Goal: Task Accomplishment & Management: Use online tool/utility

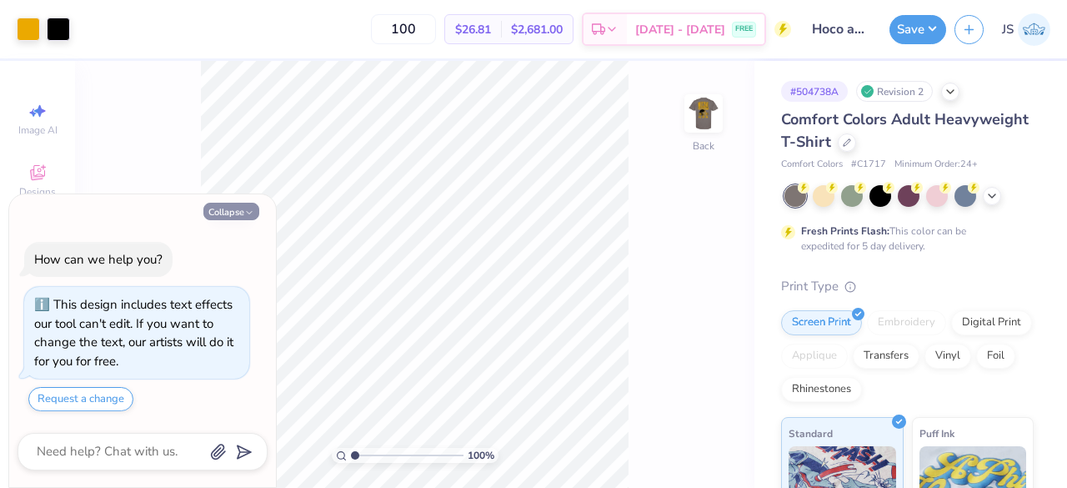
click at [249, 213] on icon "button" at bounding box center [249, 213] width 10 height 10
type textarea "x"
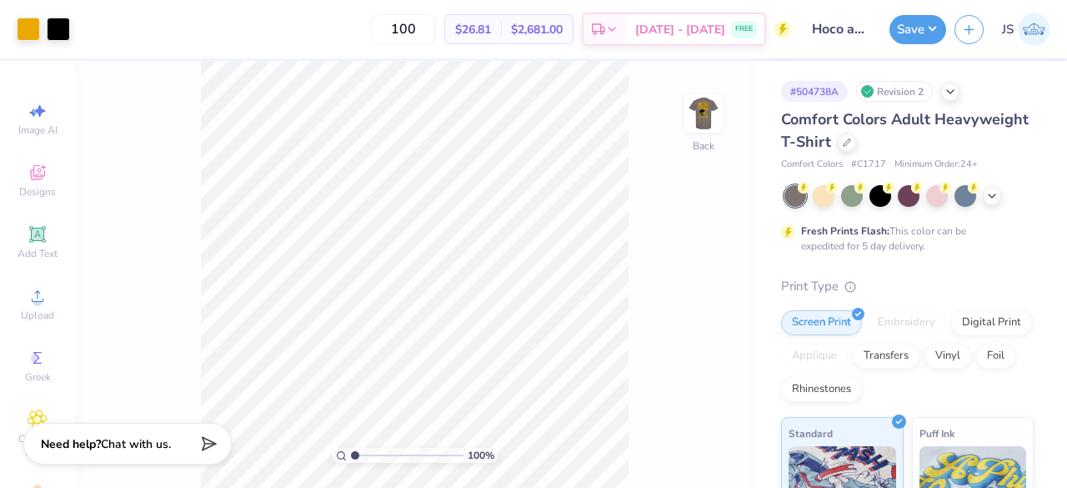
type input "1.03480305007615"
type textarea "x"
type input "1.03774854496843"
type textarea "x"
type input "1.05004319922623"
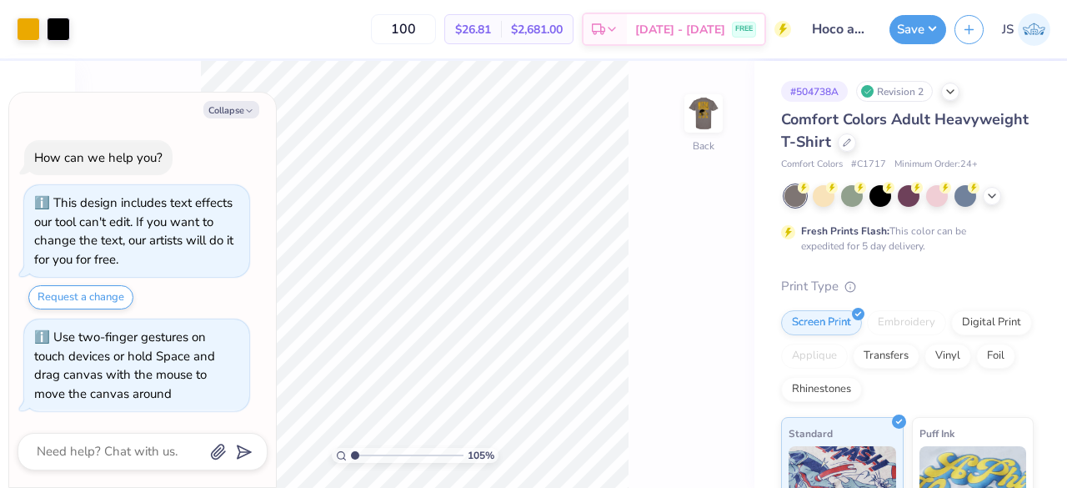
type textarea "x"
type input "1.42630081207138"
click at [230, 116] on button "Collapse" at bounding box center [231, 110] width 56 height 18
type textarea "x"
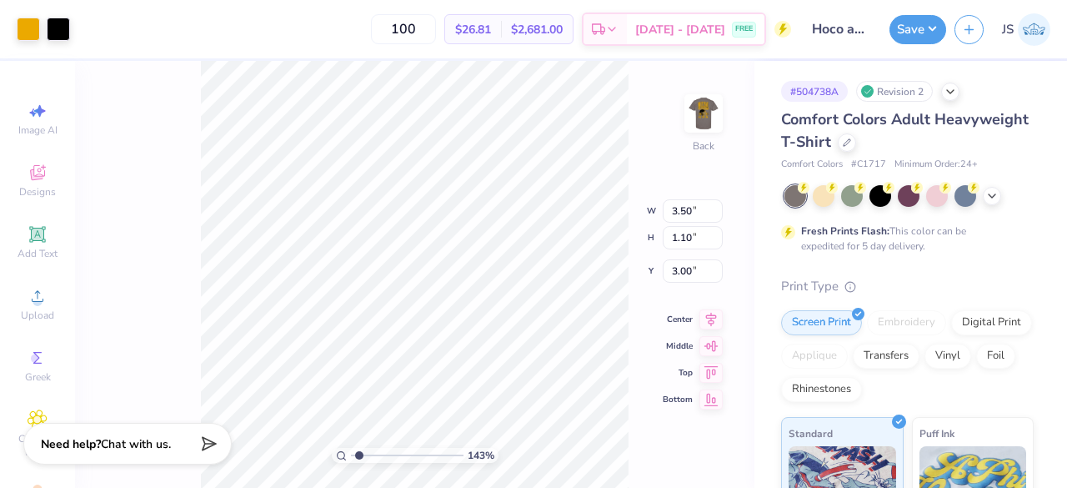
type input "1.42630081207138"
type input "0.28"
type input "0.58"
type input "3.04"
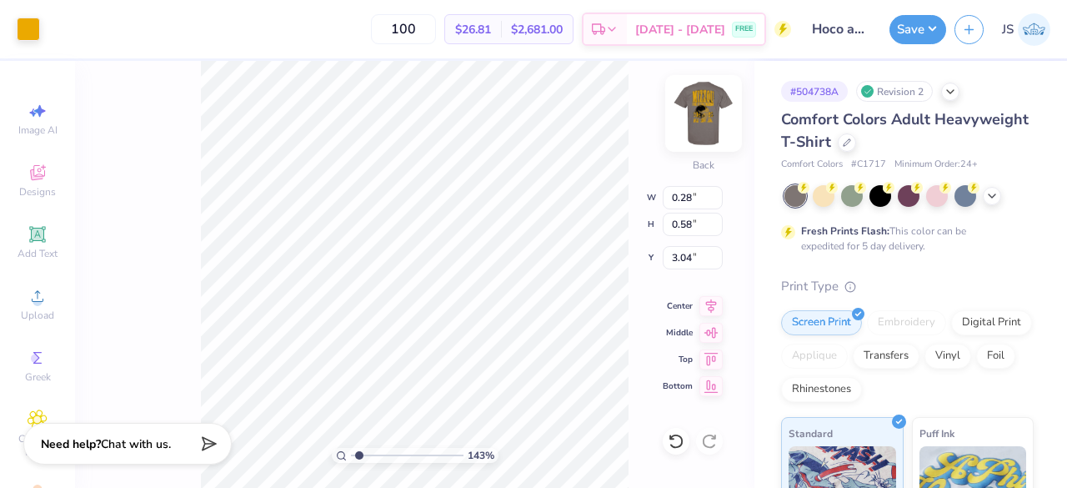
click at [721, 108] on img at bounding box center [703, 113] width 67 height 67
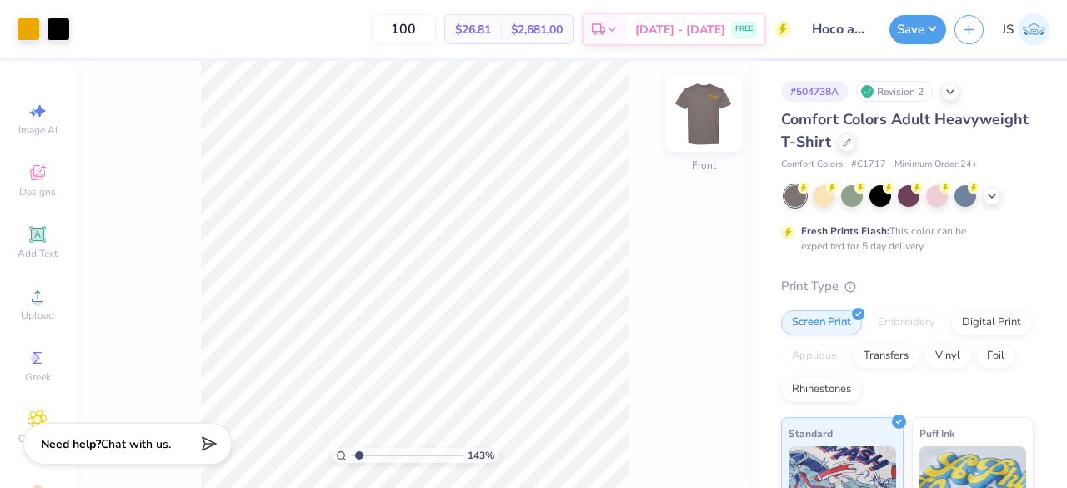
click at [694, 111] on img at bounding box center [703, 113] width 67 height 67
click at [851, 141] on icon at bounding box center [847, 141] width 8 height 8
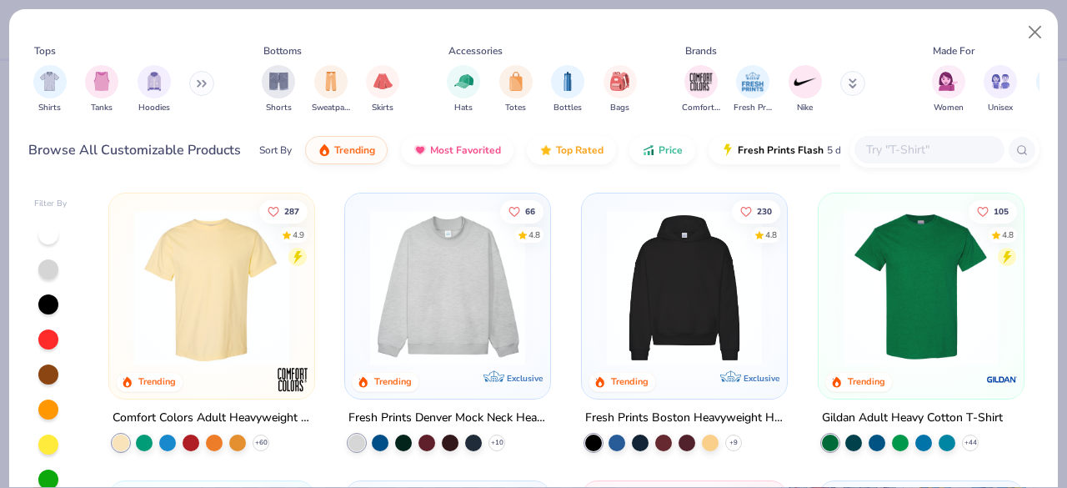
click at [57, 259] on div at bounding box center [50, 409] width 33 height 372
click at [53, 266] on div at bounding box center [48, 269] width 20 height 20
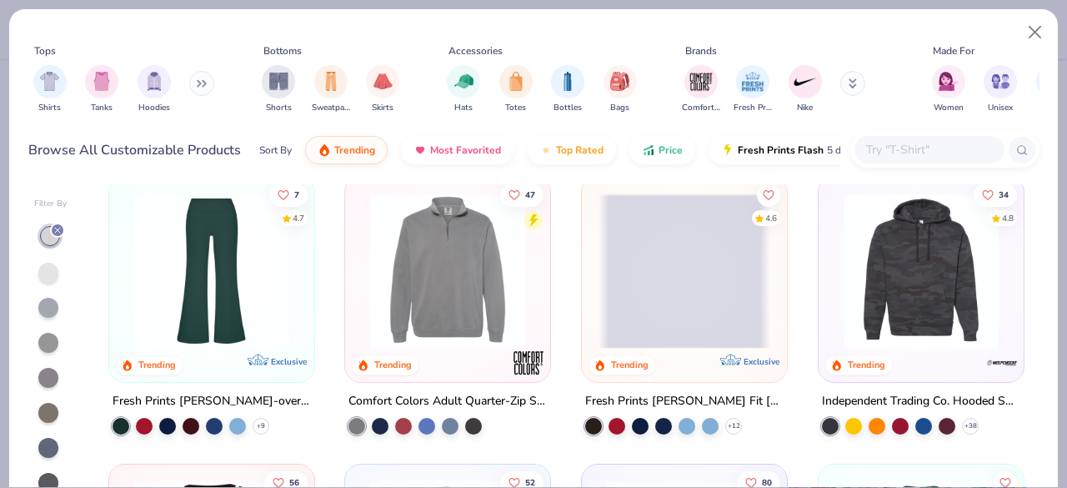
scroll to position [2057, 0]
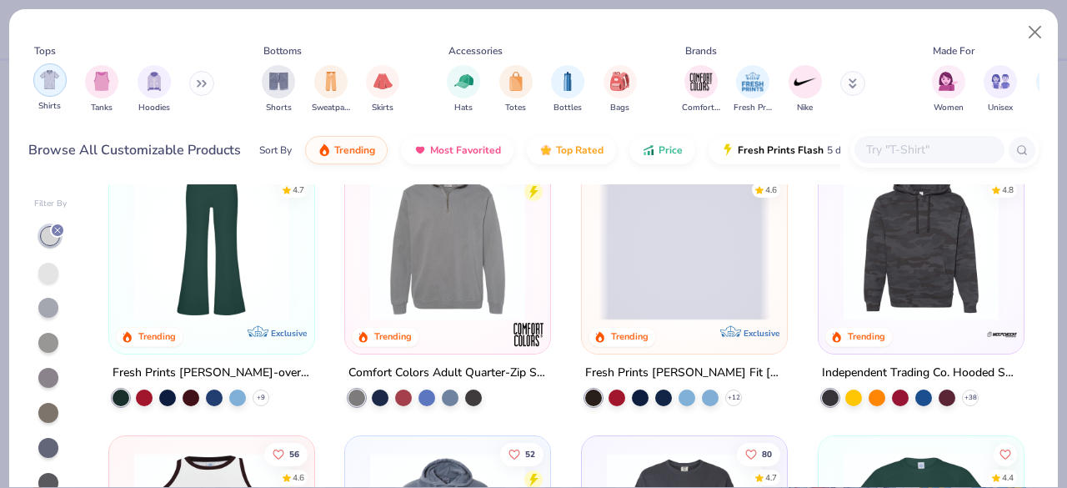
click at [58, 83] on img "filter for Shirts" at bounding box center [49, 79] width 19 height 19
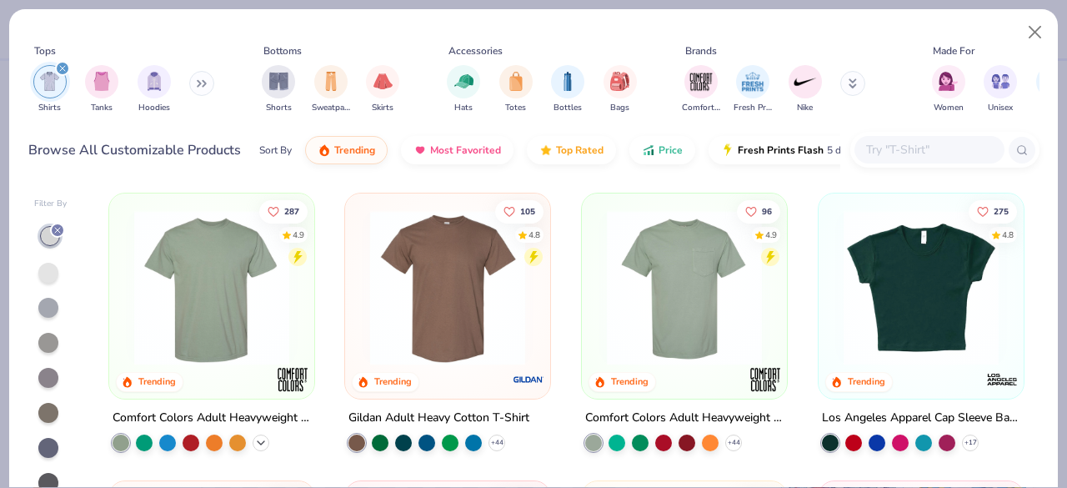
click at [254, 442] on icon at bounding box center [260, 442] width 13 height 13
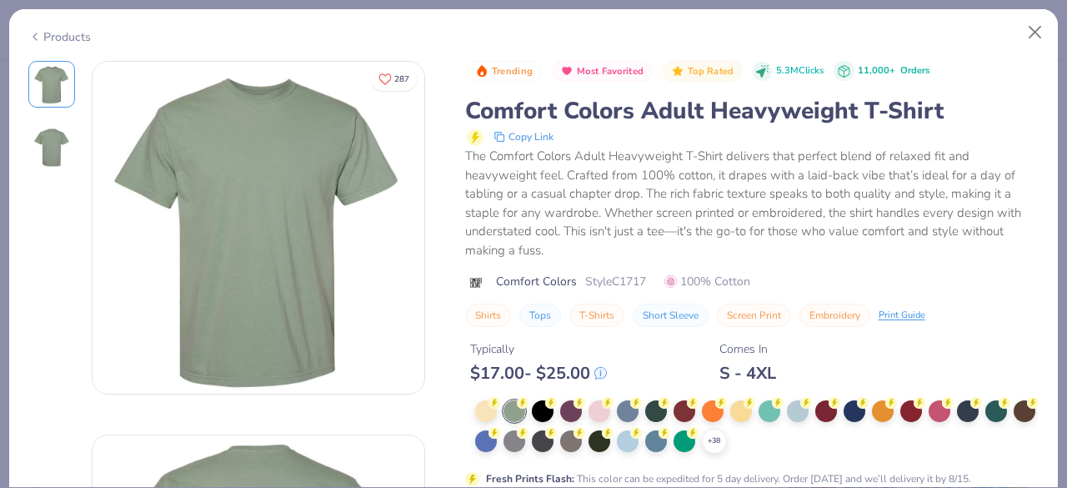
click at [727, 438] on div "+ 38" at bounding box center [714, 441] width 25 height 25
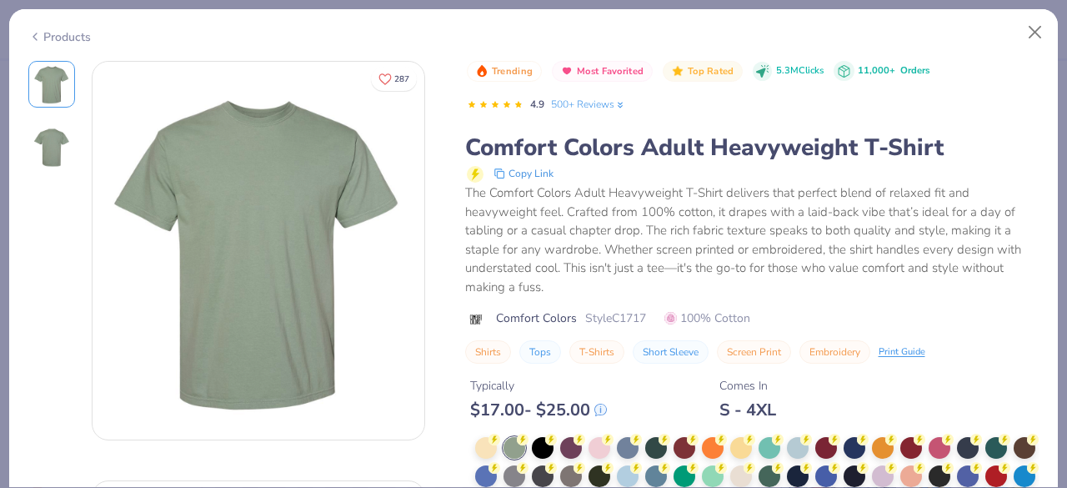
scroll to position [112, 0]
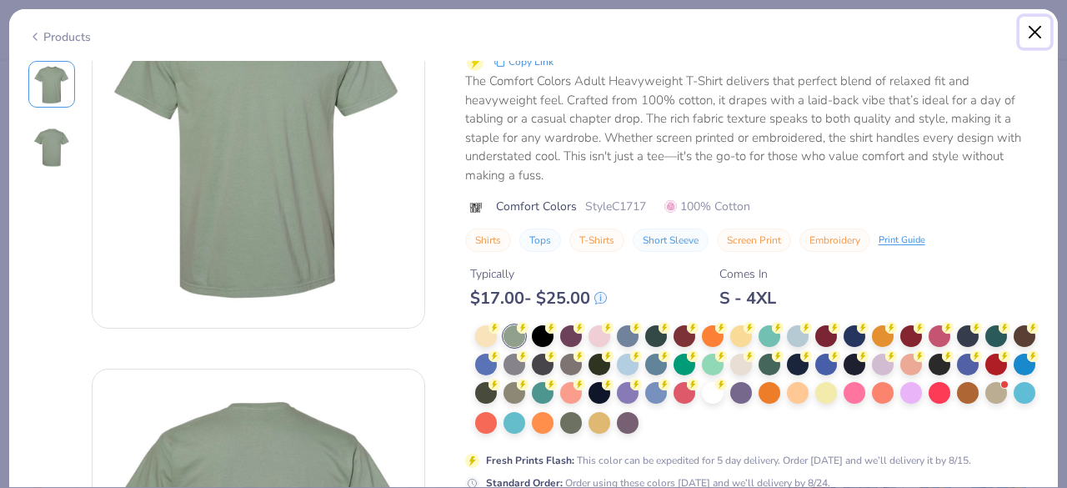
click at [1038, 39] on button "Close" at bounding box center [1036, 33] width 32 height 32
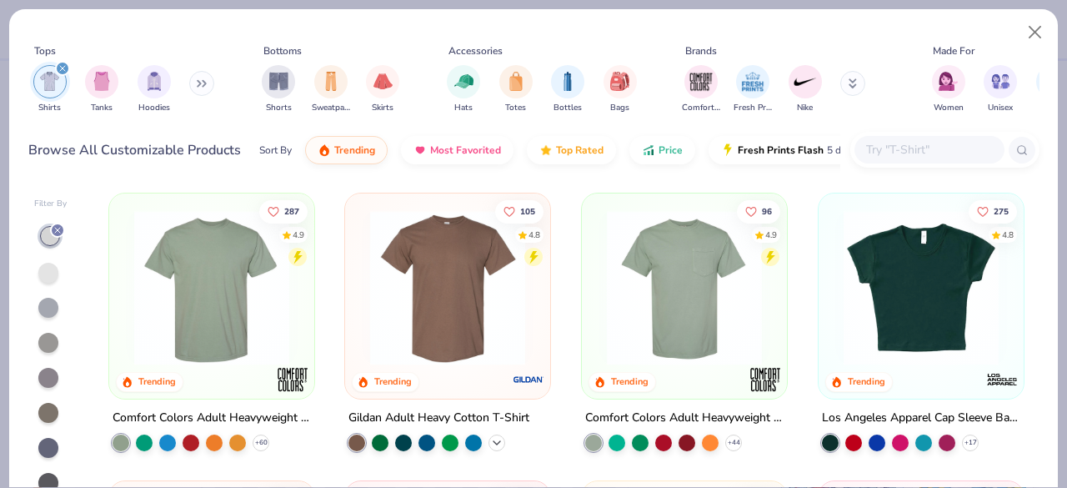
click at [490, 439] on icon at bounding box center [496, 442] width 13 height 13
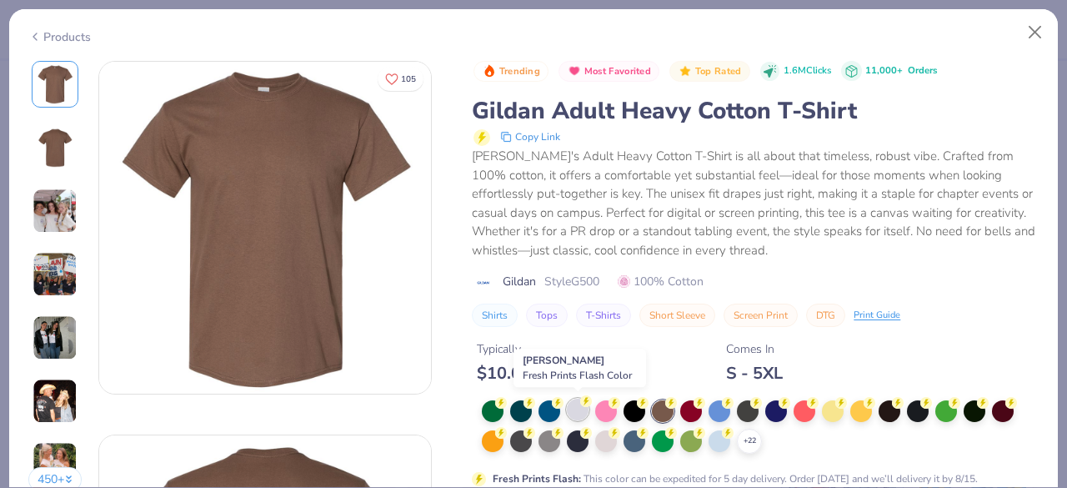
click at [579, 413] on div at bounding box center [578, 410] width 22 height 22
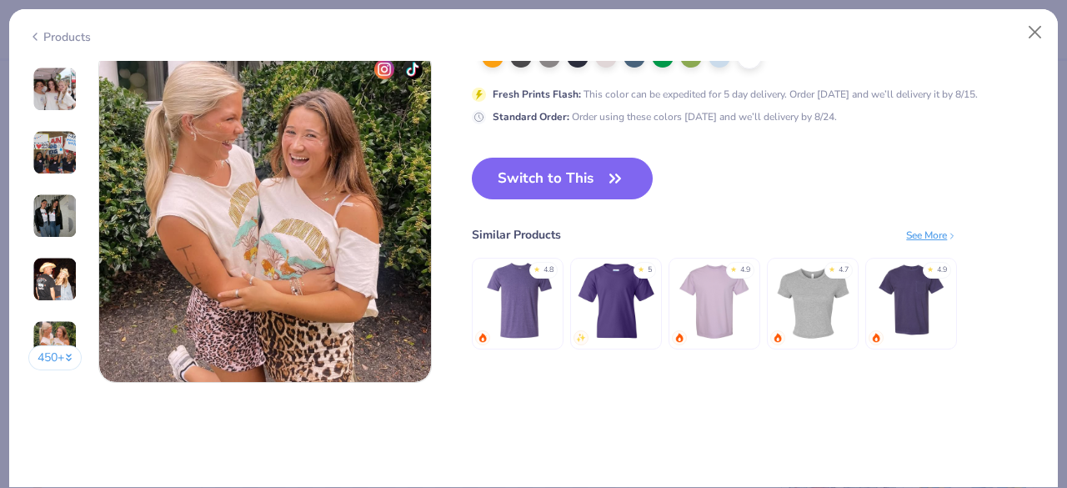
scroll to position [2211, 0]
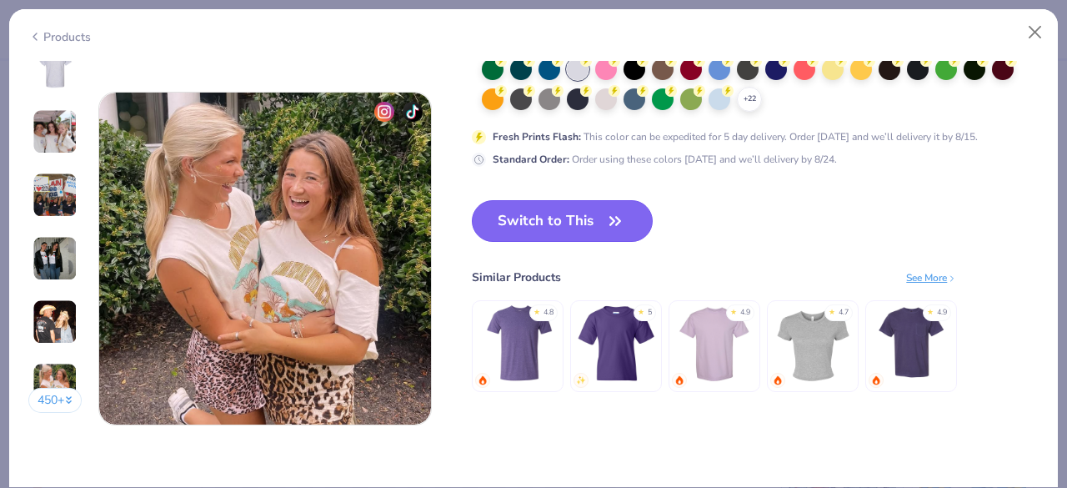
click at [539, 222] on button "Switch to This" at bounding box center [562, 221] width 181 height 42
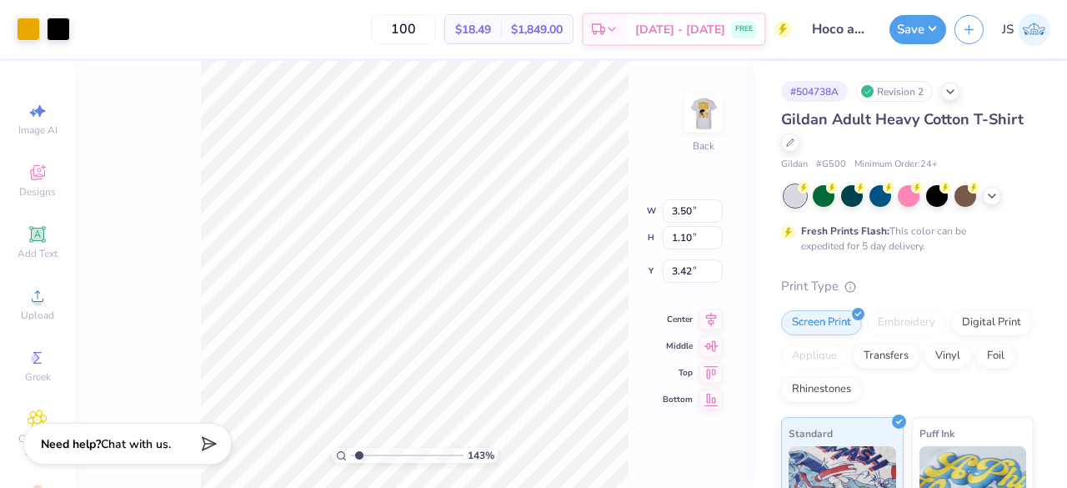
type input "1.42630081207138"
type input "4.44"
type input "1.40"
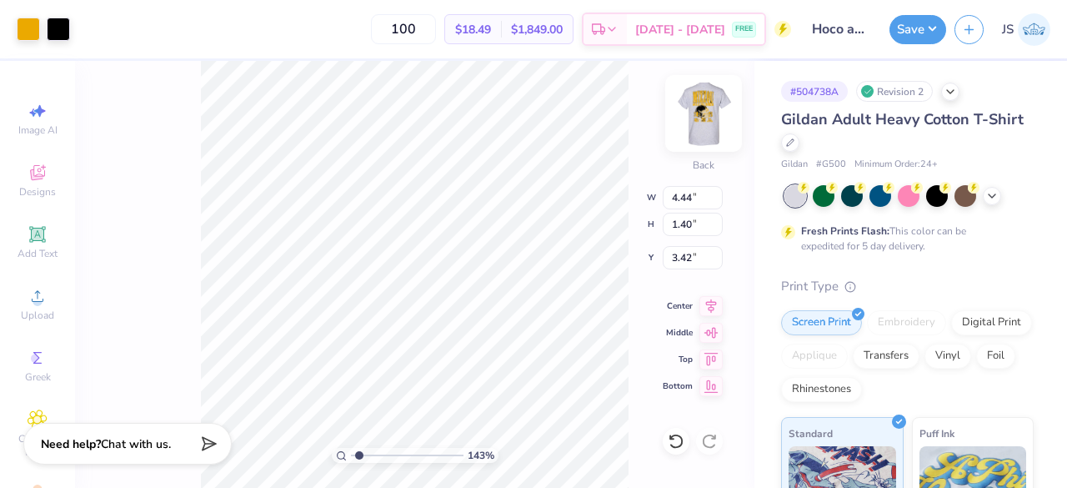
click at [685, 122] on div at bounding box center [703, 113] width 77 height 77
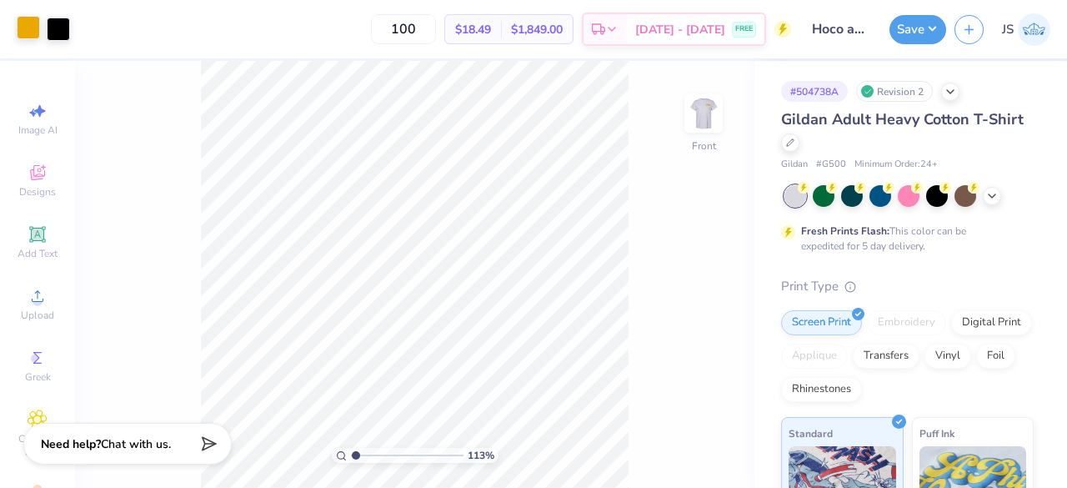
click at [28, 28] on div at bounding box center [28, 27] width 23 height 23
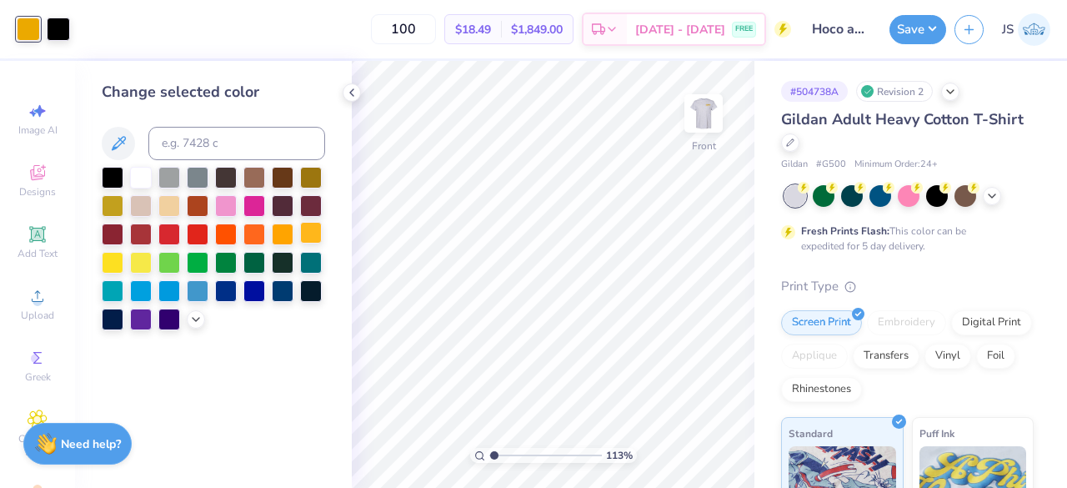
click at [311, 232] on div at bounding box center [311, 233] width 22 height 22
click at [287, 233] on div at bounding box center [283, 233] width 22 height 22
click at [115, 267] on div at bounding box center [113, 261] width 22 height 22
click at [130, 266] on div at bounding box center [141, 261] width 22 height 22
click at [193, 316] on icon at bounding box center [195, 317] width 13 height 13
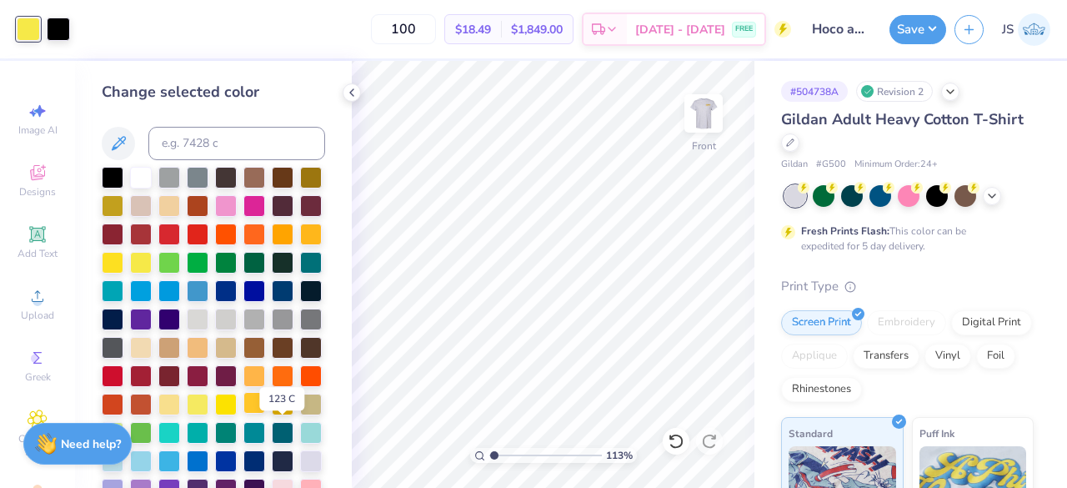
drag, startPoint x: 231, startPoint y: 454, endPoint x: 274, endPoint y: 430, distance: 49.7
click at [274, 430] on div at bounding box center [213, 348] width 223 height 362
click at [250, 385] on div at bounding box center [255, 375] width 22 height 22
click at [265, 414] on div at bounding box center [255, 403] width 22 height 22
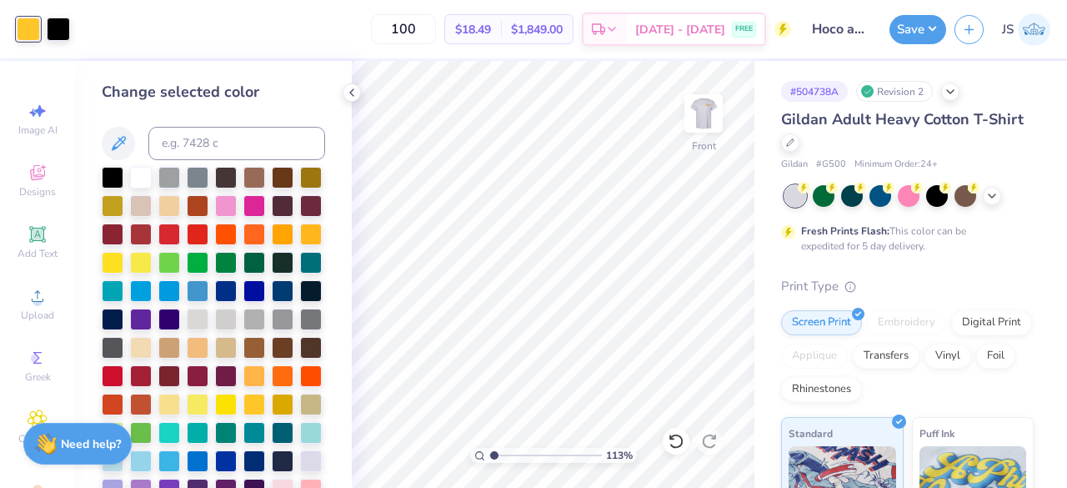
click at [267, 434] on div at bounding box center [213, 348] width 223 height 362
click at [237, 414] on div at bounding box center [226, 403] width 22 height 22
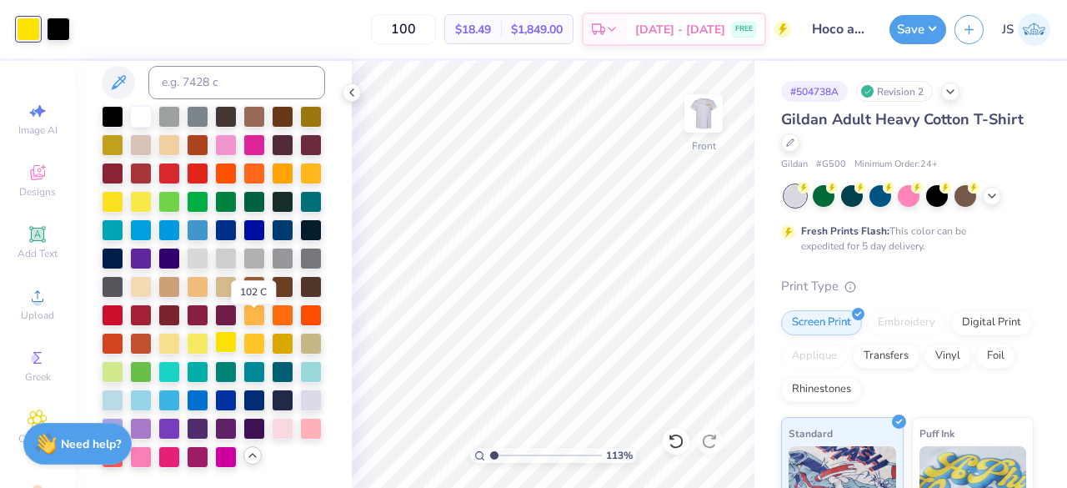
scroll to position [117, 0]
click at [272, 349] on div at bounding box center [283, 342] width 22 height 22
click at [61, 31] on div at bounding box center [58, 27] width 23 height 23
click at [123, 274] on div at bounding box center [113, 285] width 22 height 22
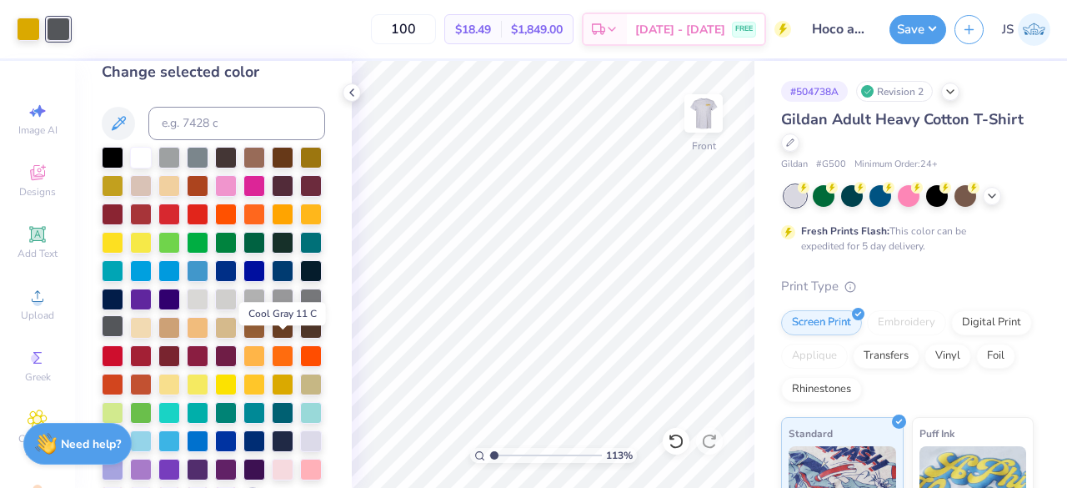
scroll to position [0, 0]
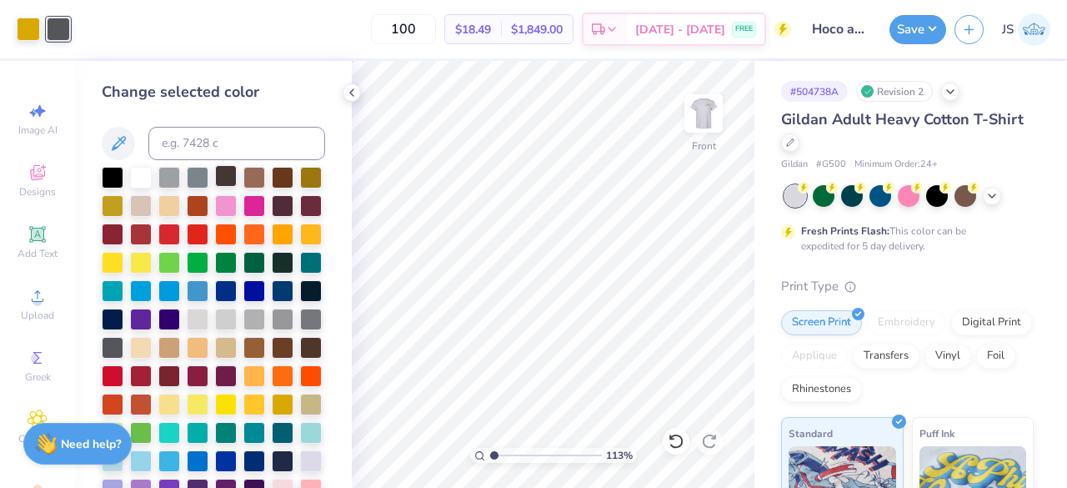
click at [220, 173] on div at bounding box center [226, 176] width 22 height 22
click at [716, 139] on img at bounding box center [703, 113] width 67 height 67
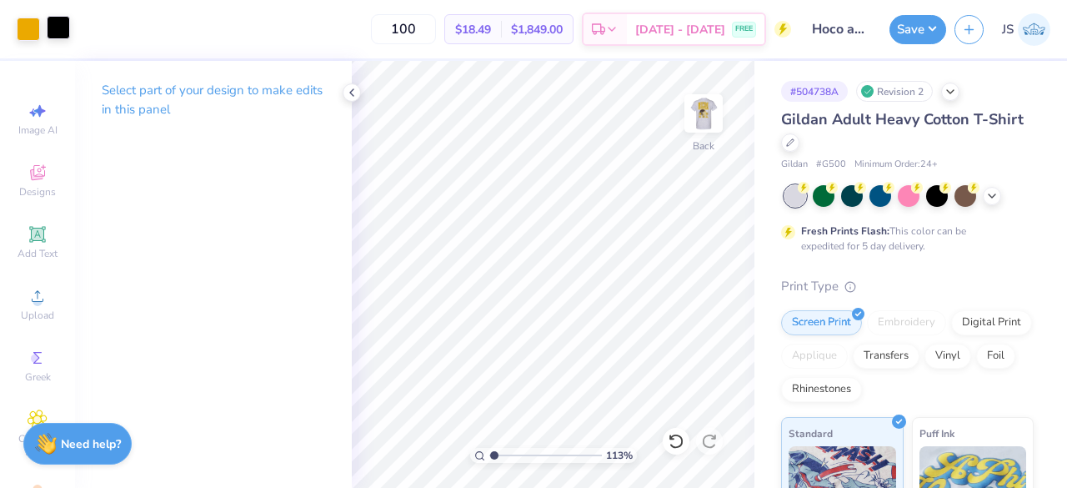
click at [64, 38] on div at bounding box center [58, 27] width 23 height 23
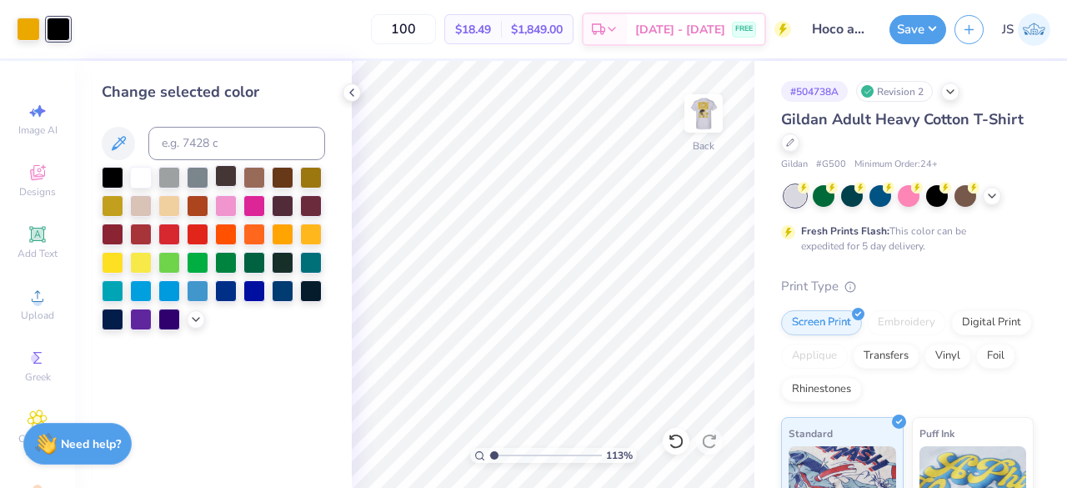
click at [229, 179] on div at bounding box center [226, 176] width 22 height 22
click at [23, 30] on div at bounding box center [28, 27] width 23 height 23
click at [193, 314] on icon at bounding box center [195, 317] width 13 height 13
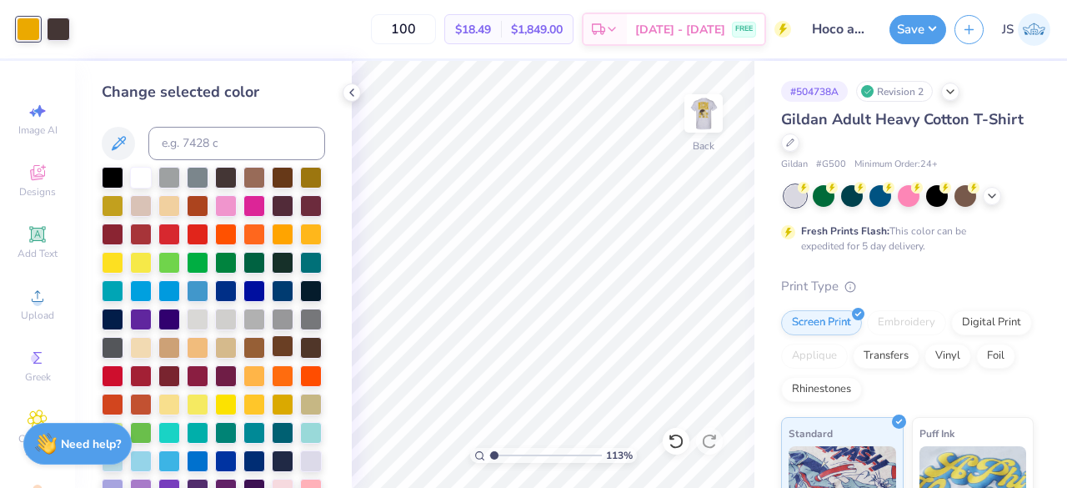
scroll to position [117, 0]
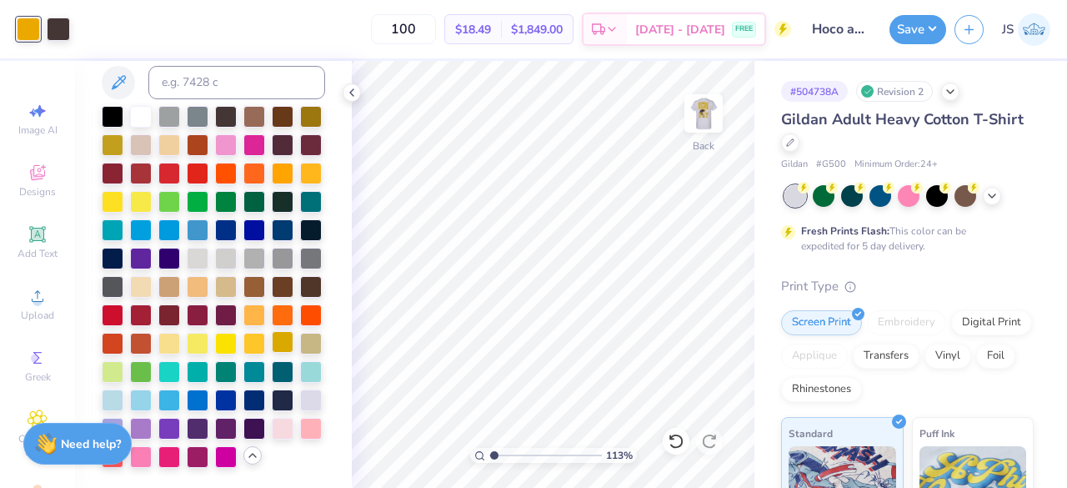
click at [272, 341] on div at bounding box center [283, 342] width 22 height 22
click at [351, 94] on icon at bounding box center [351, 92] width 13 height 13
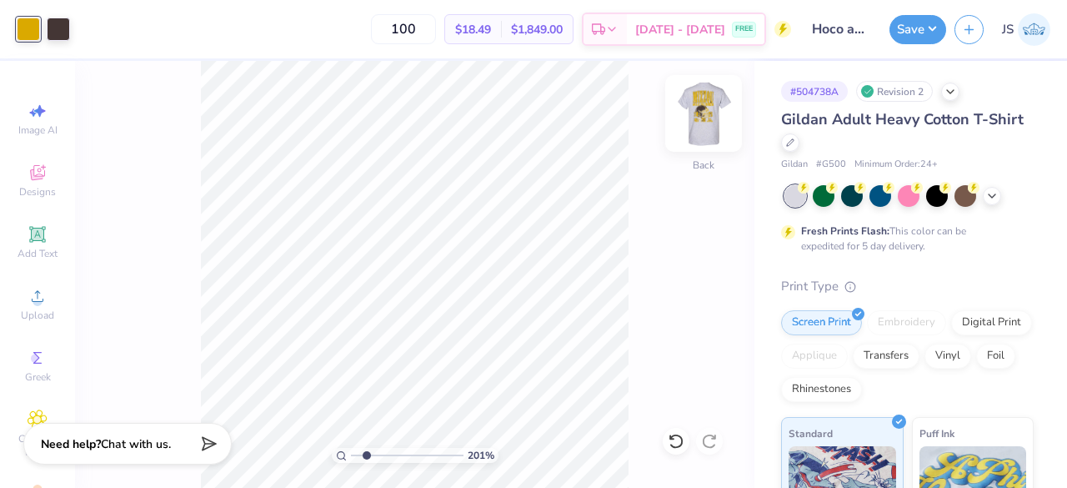
click at [685, 127] on img at bounding box center [703, 113] width 67 height 67
click at [912, 34] on button "Save" at bounding box center [918, 27] width 57 height 29
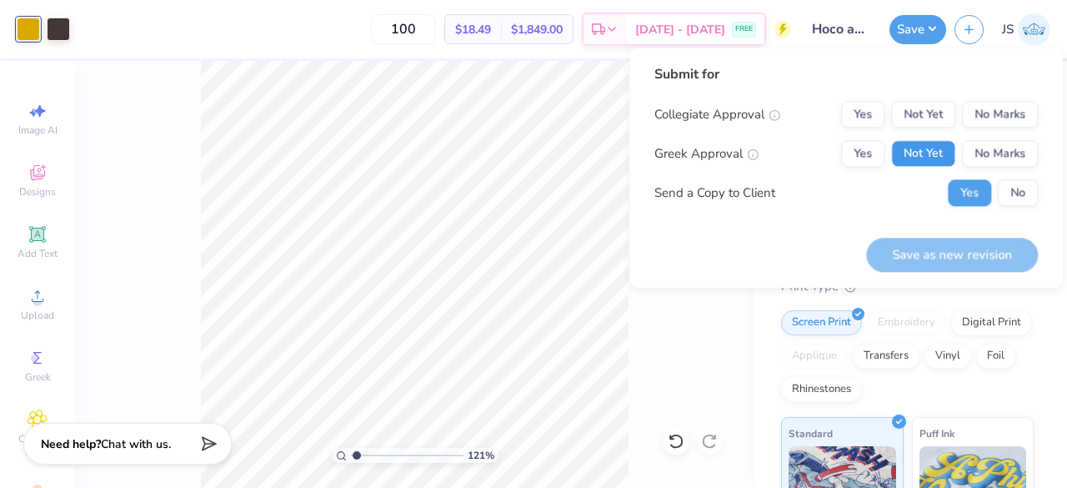
click at [939, 149] on button "Not Yet" at bounding box center [923, 153] width 64 height 27
click at [926, 123] on button "Not Yet" at bounding box center [923, 114] width 64 height 27
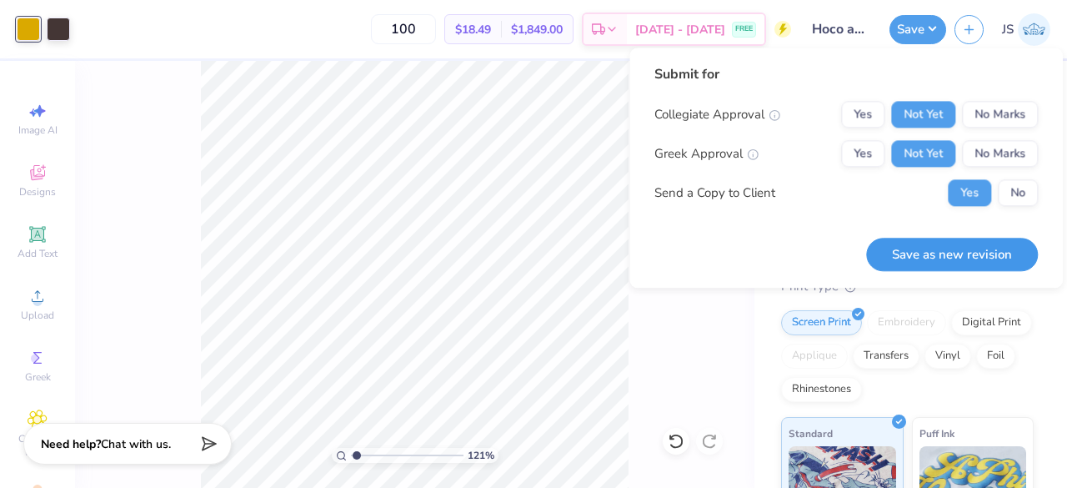
click at [916, 254] on button "Save as new revision" at bounding box center [952, 255] width 172 height 34
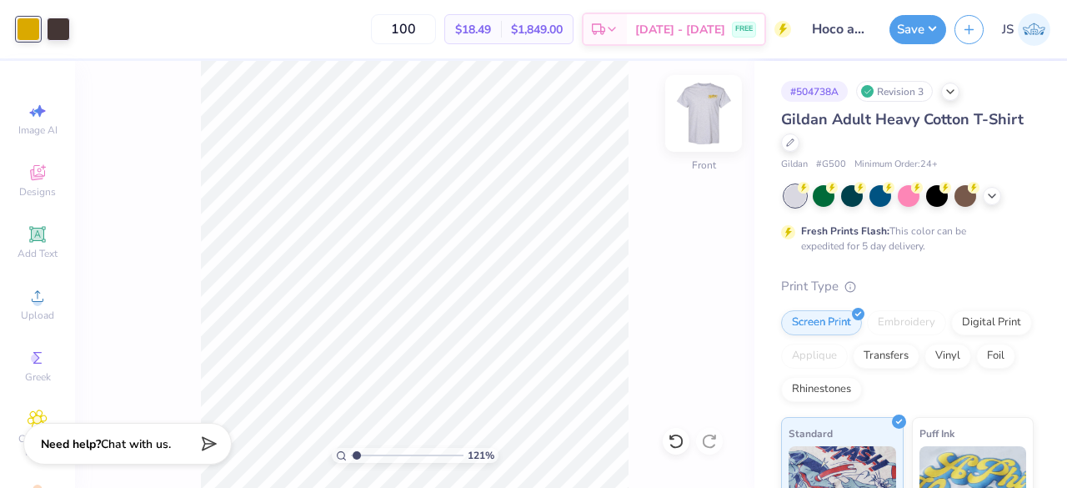
click at [704, 123] on img at bounding box center [703, 113] width 67 height 67
click at [707, 111] on img at bounding box center [703, 113] width 67 height 67
click at [995, 195] on icon at bounding box center [992, 194] width 13 height 13
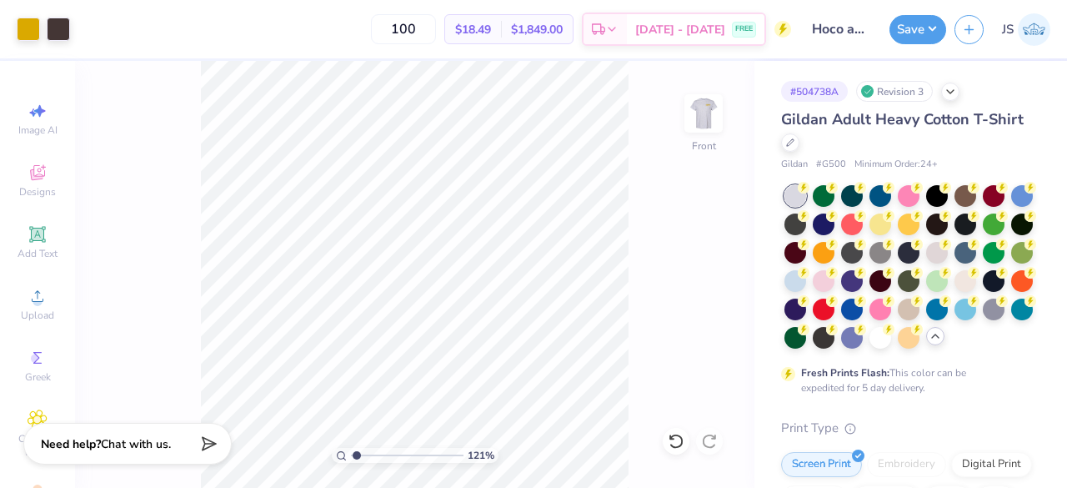
click at [929, 343] on icon at bounding box center [935, 335] width 13 height 13
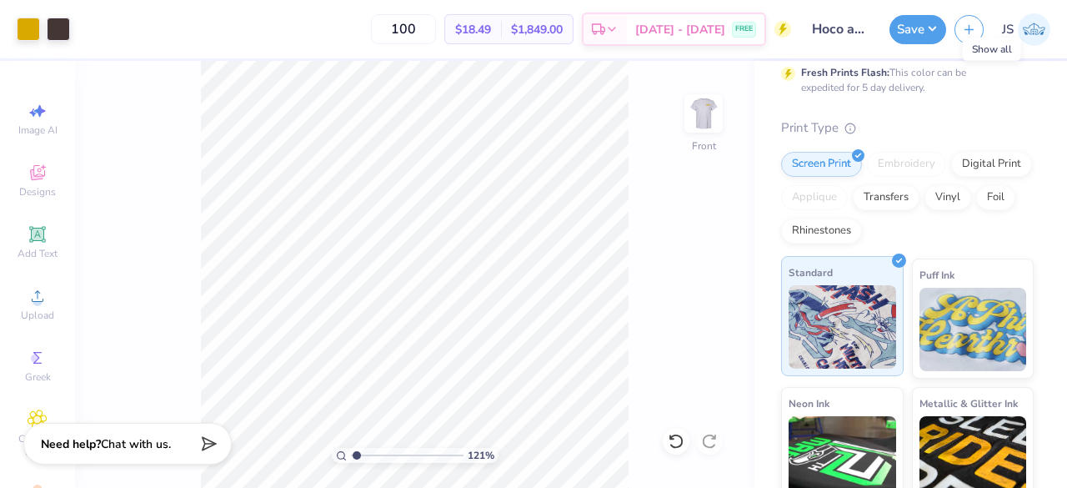
scroll to position [148, 0]
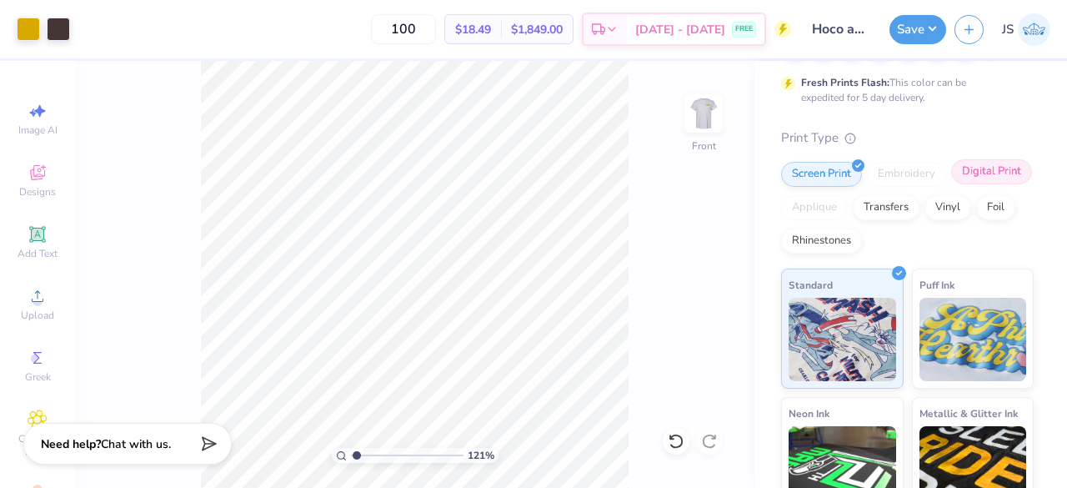
click at [952, 184] on div "Digital Print" at bounding box center [992, 171] width 81 height 25
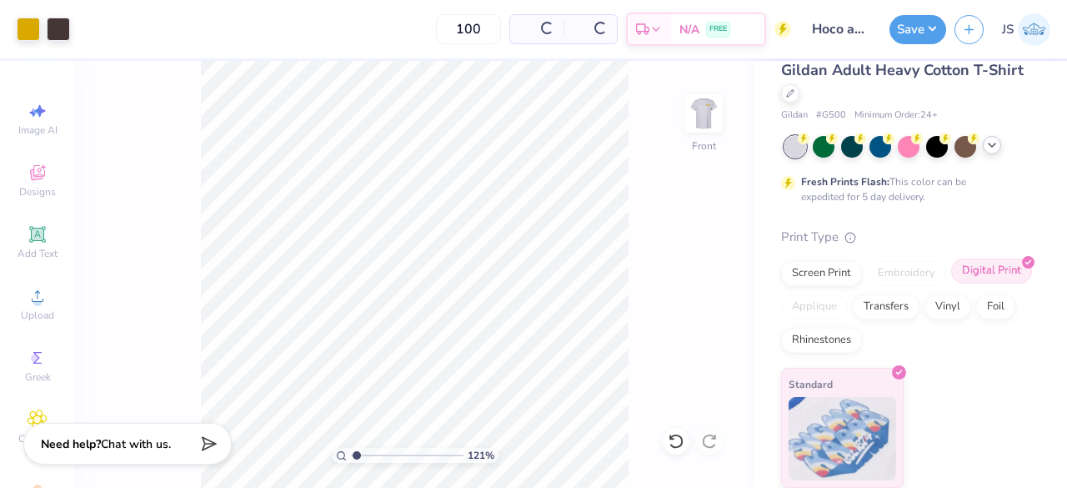
scroll to position [48, 0]
click at [73, 28] on div "Art colors 100 $45.24 Per Item $4,524.00 Total Est. Delivery [DATE] - [DATE] FR…" at bounding box center [533, 29] width 1067 height 58
click at [58, 26] on div at bounding box center [58, 27] width 23 height 23
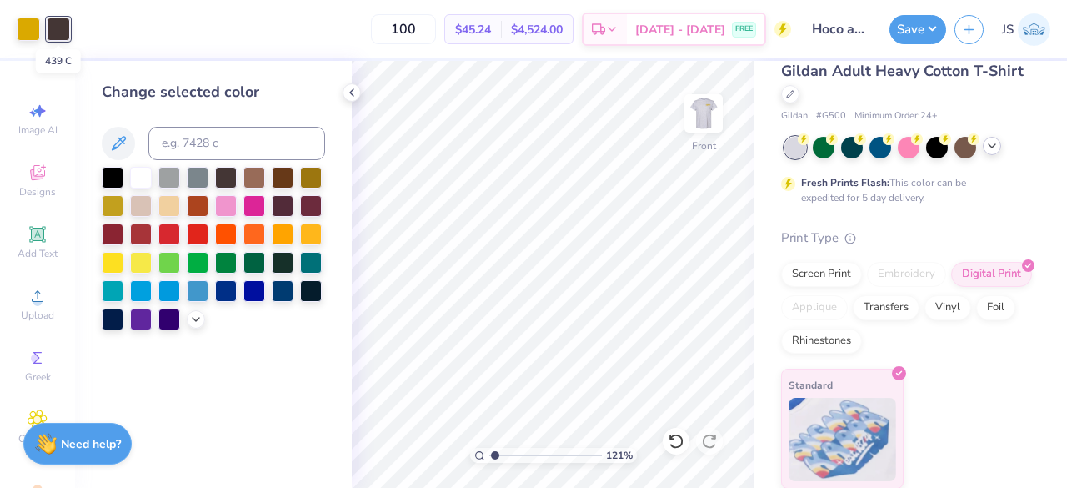
click at [60, 29] on div at bounding box center [58, 29] width 23 height 23
click at [827, 273] on div "Screen Print" at bounding box center [821, 274] width 81 height 25
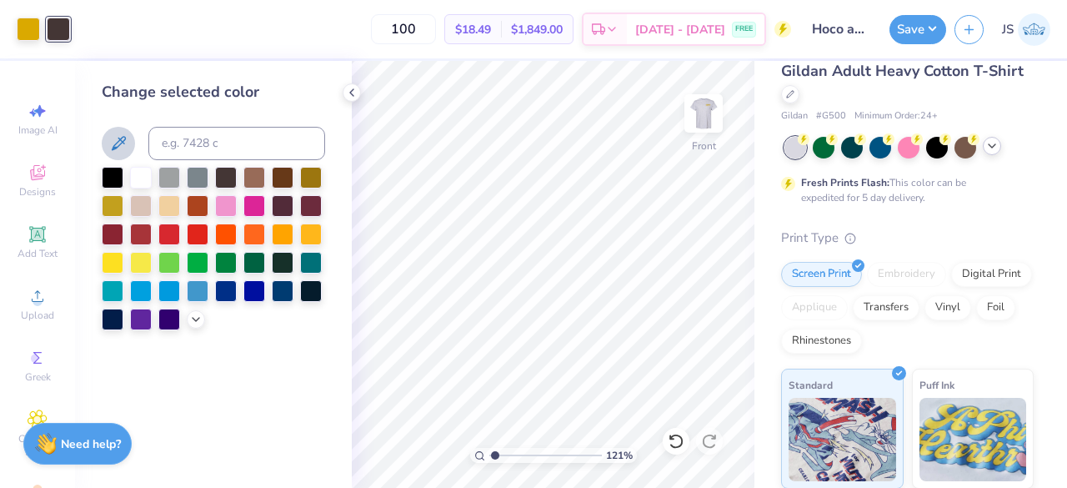
click at [116, 135] on icon at bounding box center [118, 143] width 20 height 20
click at [148, 148] on div at bounding box center [213, 143] width 223 height 33
click at [115, 143] on icon at bounding box center [118, 143] width 20 height 20
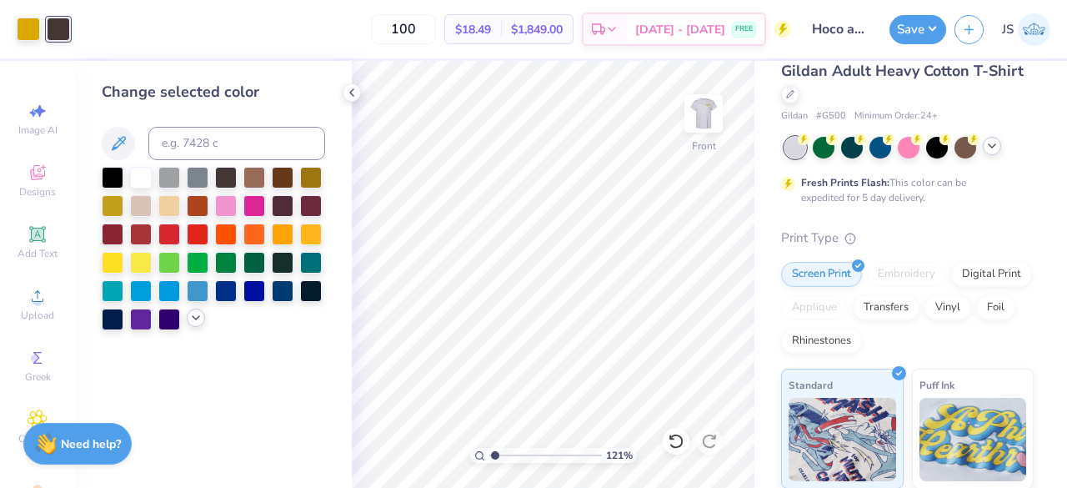
click at [197, 318] on polyline at bounding box center [196, 317] width 7 height 3
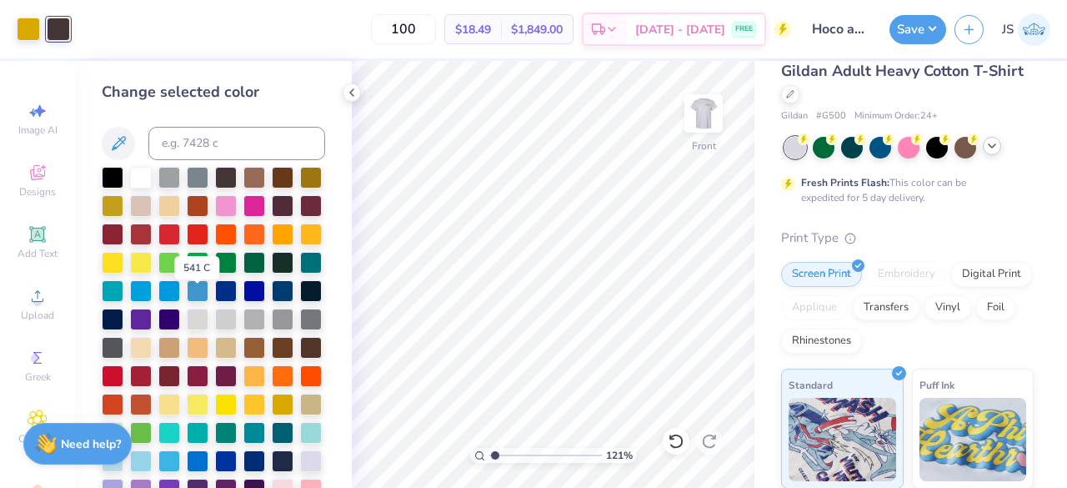
scroll to position [117, 0]
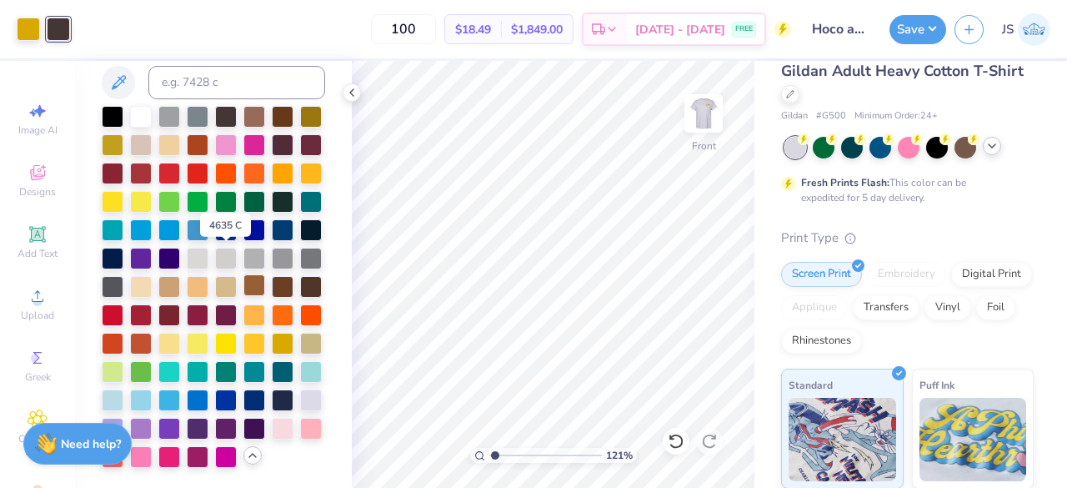
click at [244, 274] on div at bounding box center [255, 285] width 22 height 22
click at [272, 274] on div at bounding box center [283, 285] width 22 height 22
click at [300, 346] on div at bounding box center [311, 342] width 22 height 22
click at [300, 274] on div at bounding box center [311, 285] width 22 height 22
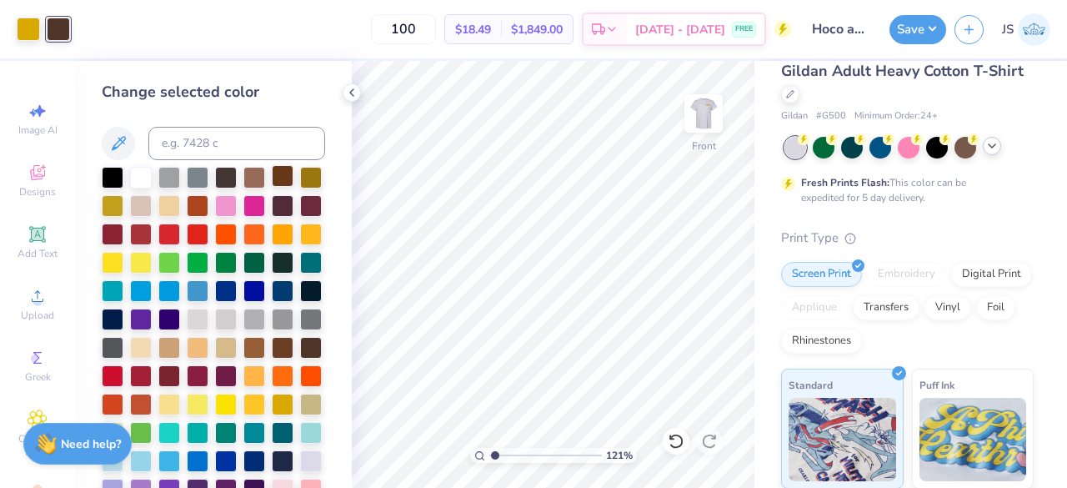
click at [292, 175] on div at bounding box center [283, 176] width 22 height 22
click at [212, 178] on div at bounding box center [213, 348] width 223 height 362
click at [218, 176] on div at bounding box center [226, 176] width 22 height 22
click at [230, 178] on div at bounding box center [226, 176] width 22 height 22
click at [346, 94] on icon at bounding box center [351, 92] width 13 height 13
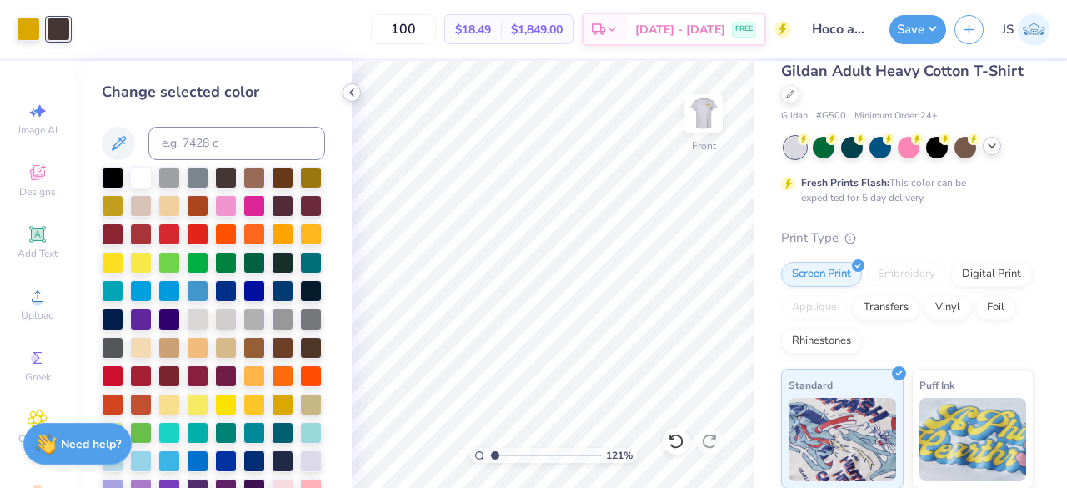
type input "1.2091219643035"
